Goal: Find specific page/section: Locate a particular part of the current website

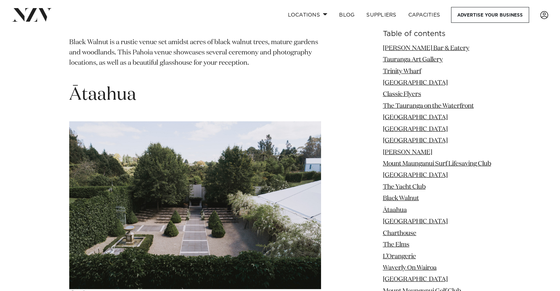
scroll to position [4877, 0]
click at [105, 19] on link at bounding box center [90, 14] width 156 height 13
click at [103, 84] on h1 "Ātaahua" at bounding box center [195, 95] width 252 height 23
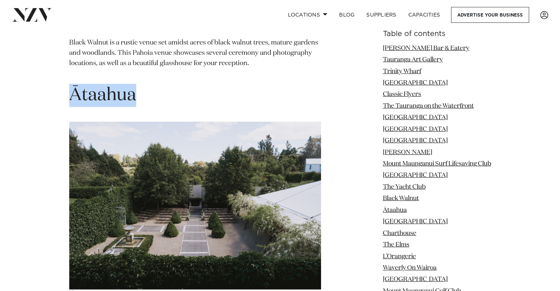
click at [103, 84] on h1 "Ātaahua" at bounding box center [195, 95] width 252 height 23
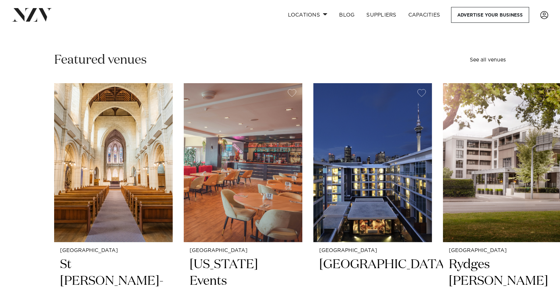
scroll to position [190, 0]
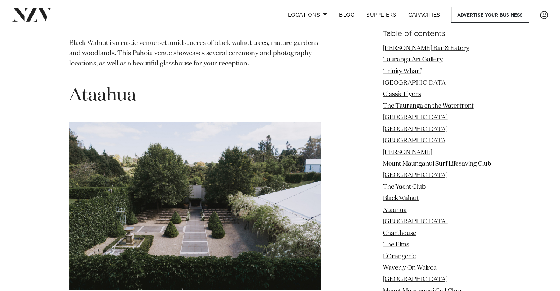
scroll to position [4877, 0]
click at [112, 84] on h1 "Ātaahua" at bounding box center [195, 95] width 252 height 23
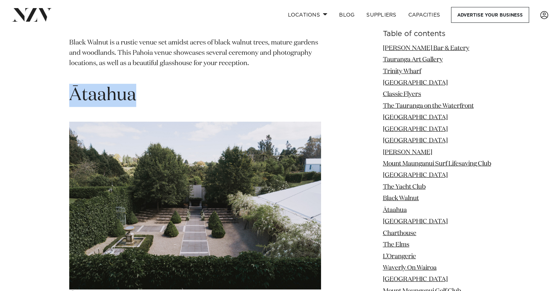
click at [112, 84] on h1 "Ātaahua" at bounding box center [195, 95] width 252 height 23
